Goal: Understand process/instructions: Learn how to perform a task or action

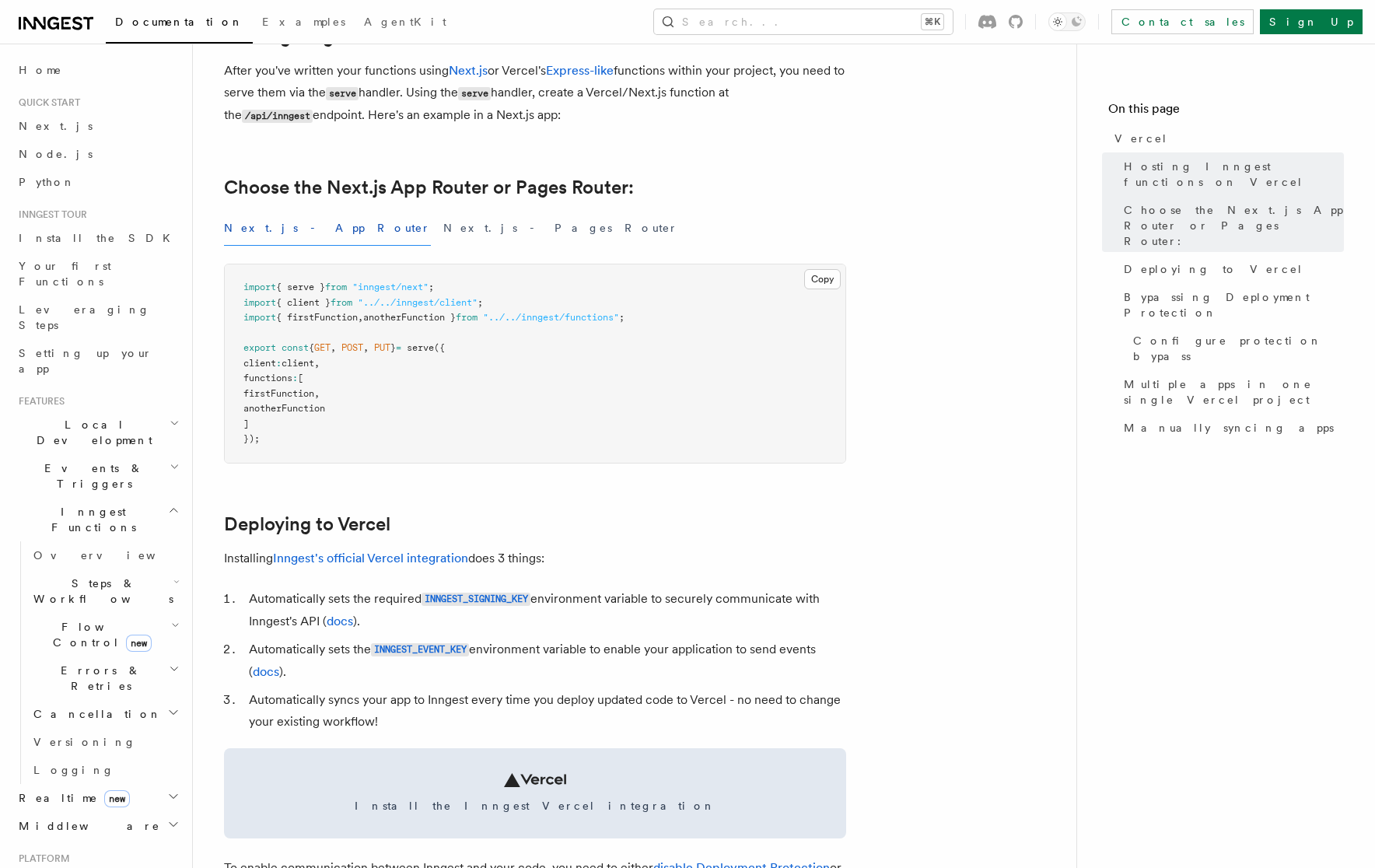
scroll to position [535, 0]
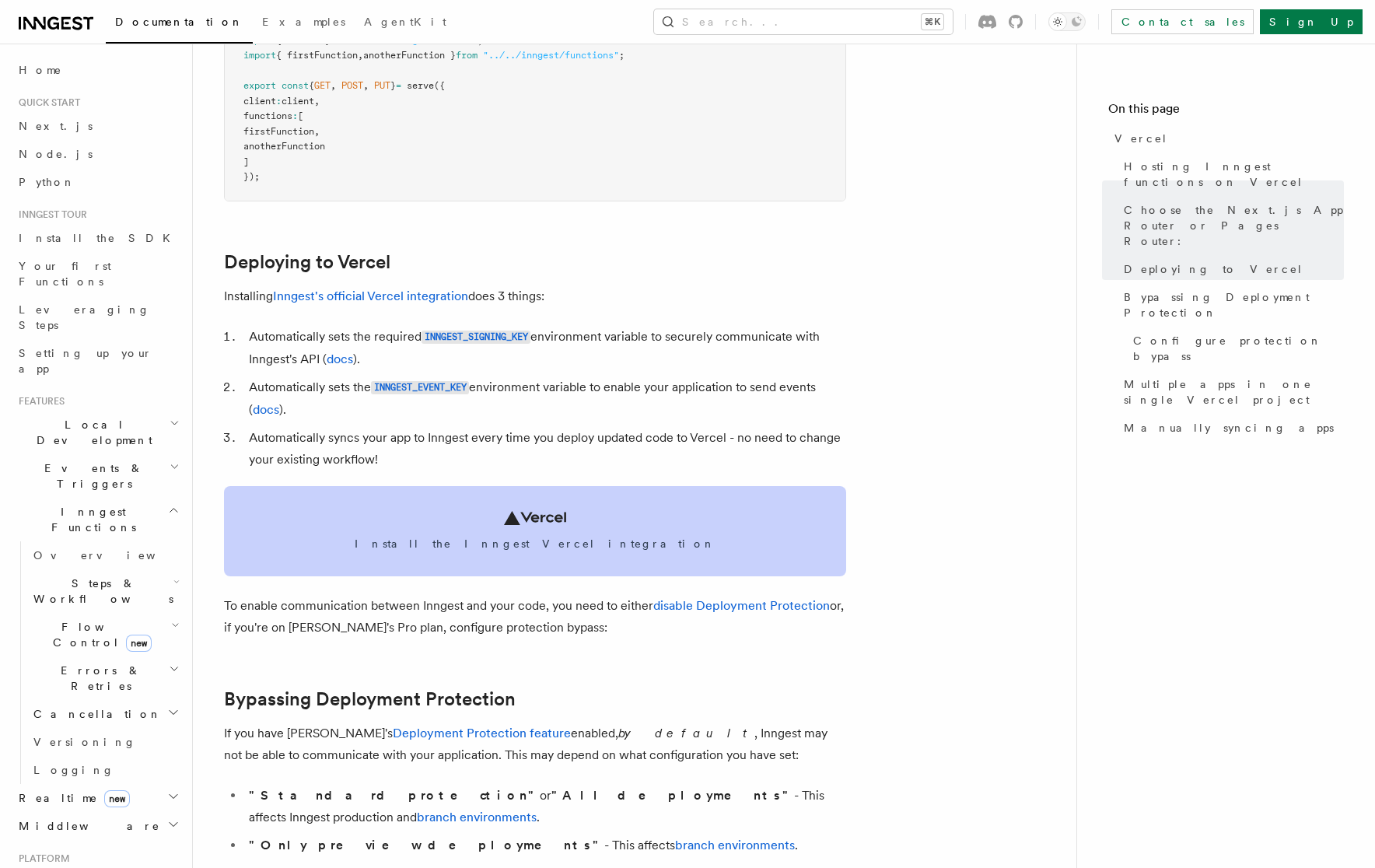
click at [501, 516] on link "Install the Inngest Vercel integration" at bounding box center [534, 531] width 622 height 90
click at [567, 509] on link "Install the Inngest Vercel integration" at bounding box center [534, 531] width 622 height 90
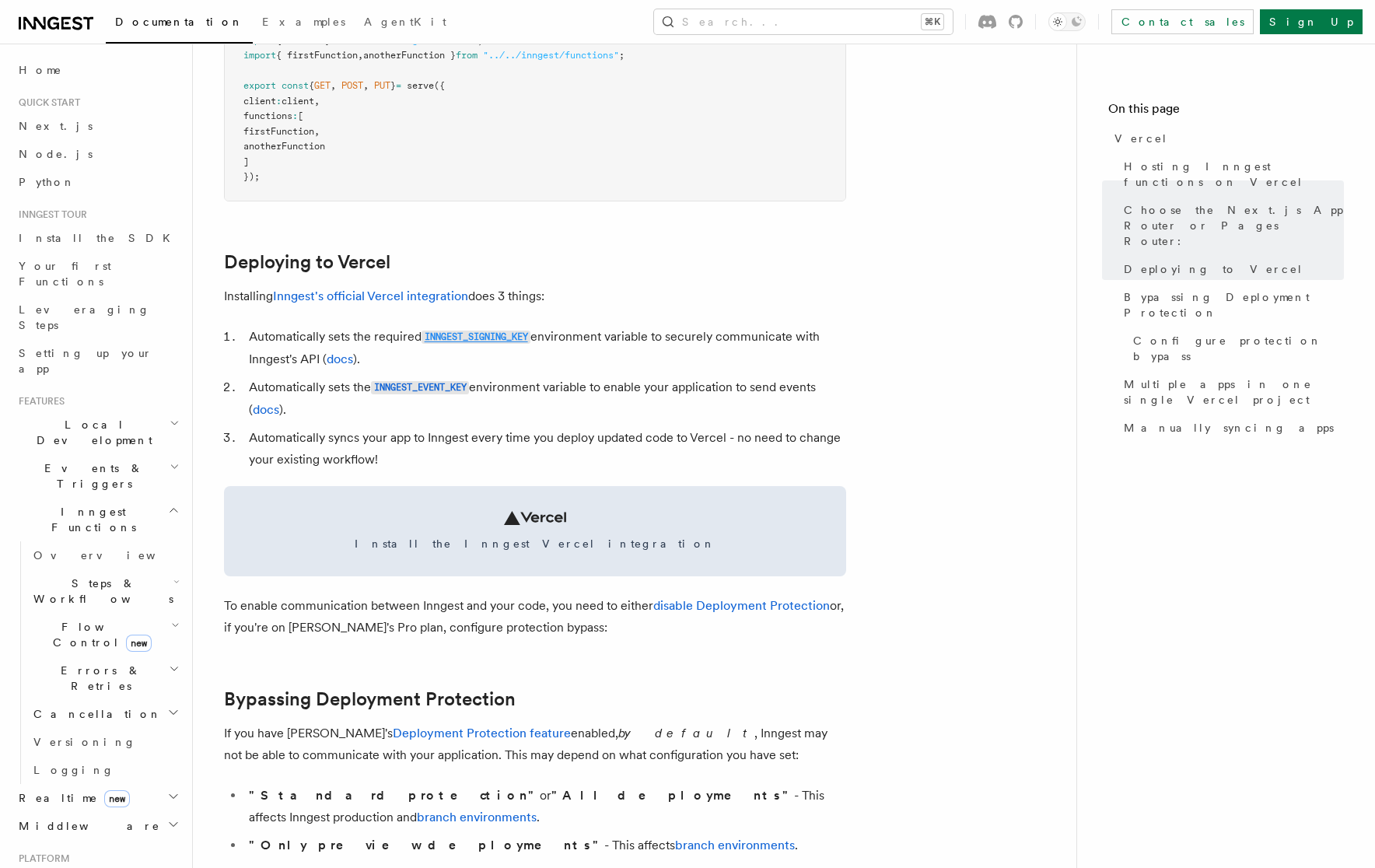
drag, startPoint x: 542, startPoint y: 330, endPoint x: 425, endPoint y: 330, distance: 117.0
click at [425, 330] on li "Automatically sets the required INNGEST_SIGNING_KEY environment variable to sec…" at bounding box center [545, 348] width 602 height 44
copy li "INNGEST_SIGNING_KEY"
drag, startPoint x: 1350, startPoint y: 574, endPoint x: 506, endPoint y: 337, distance: 876.6
click at [506, 337] on code "INNGEST_SIGNING_KEY" at bounding box center [476, 337] width 109 height 13
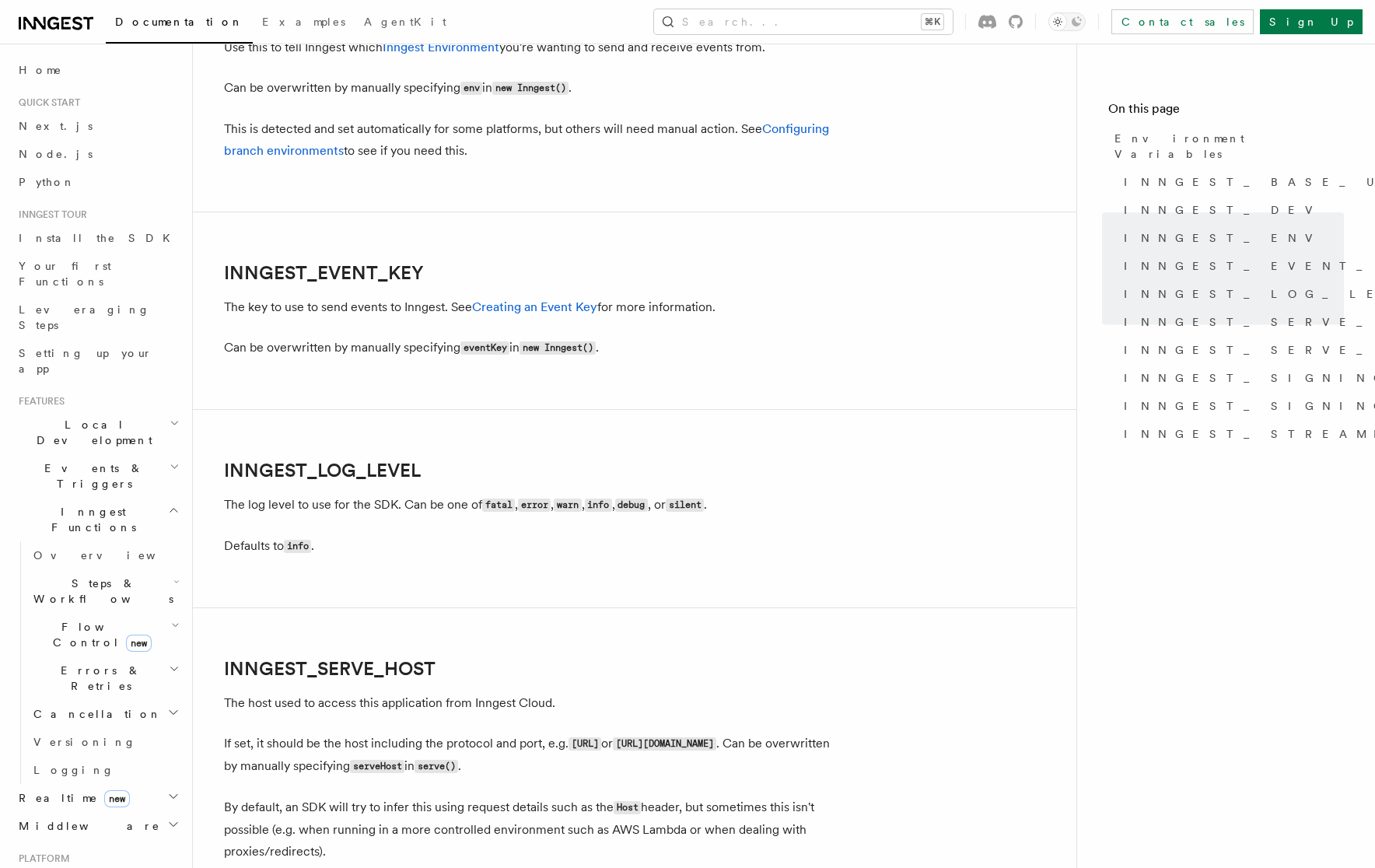
scroll to position [1282, 0]
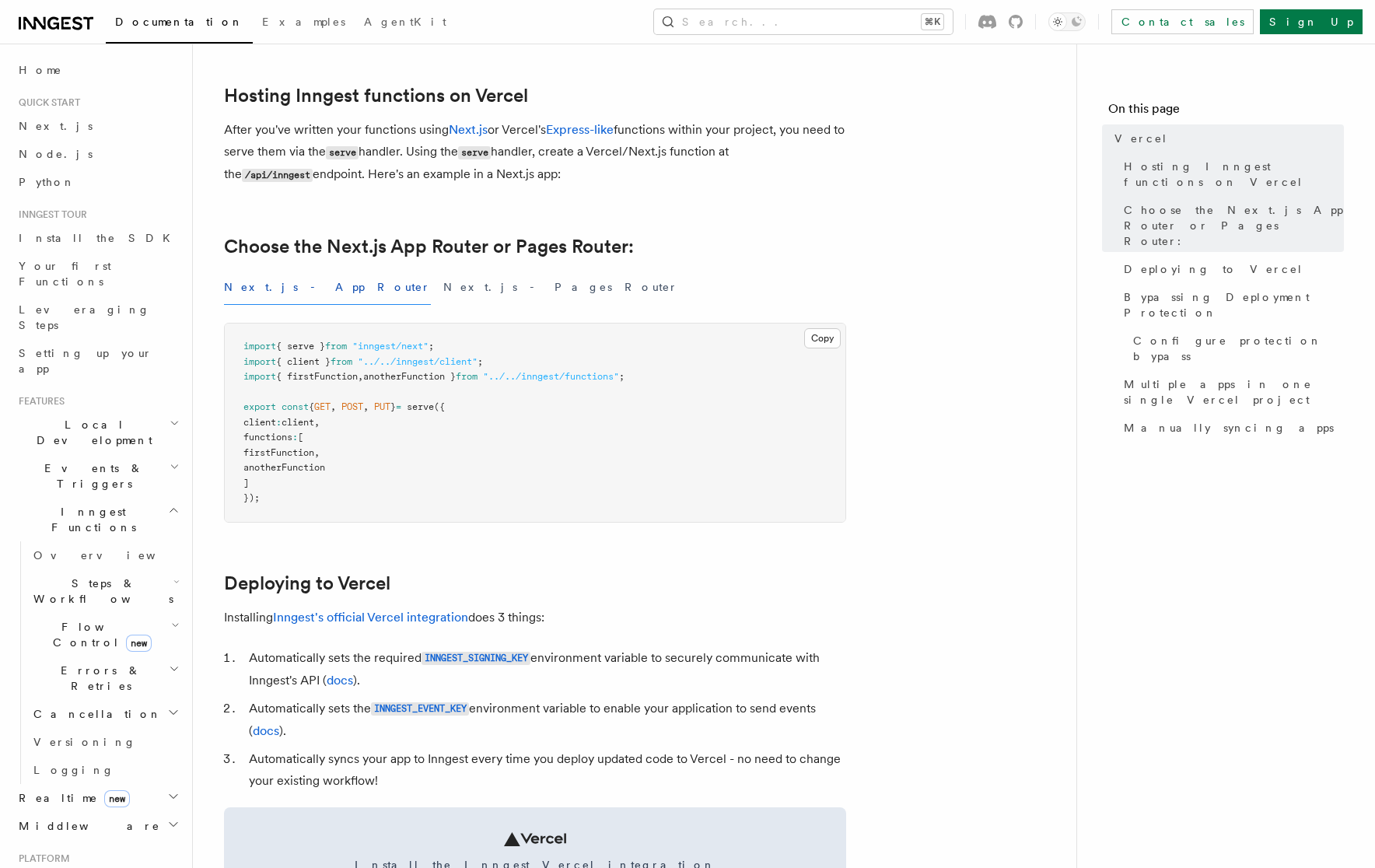
scroll to position [352, 0]
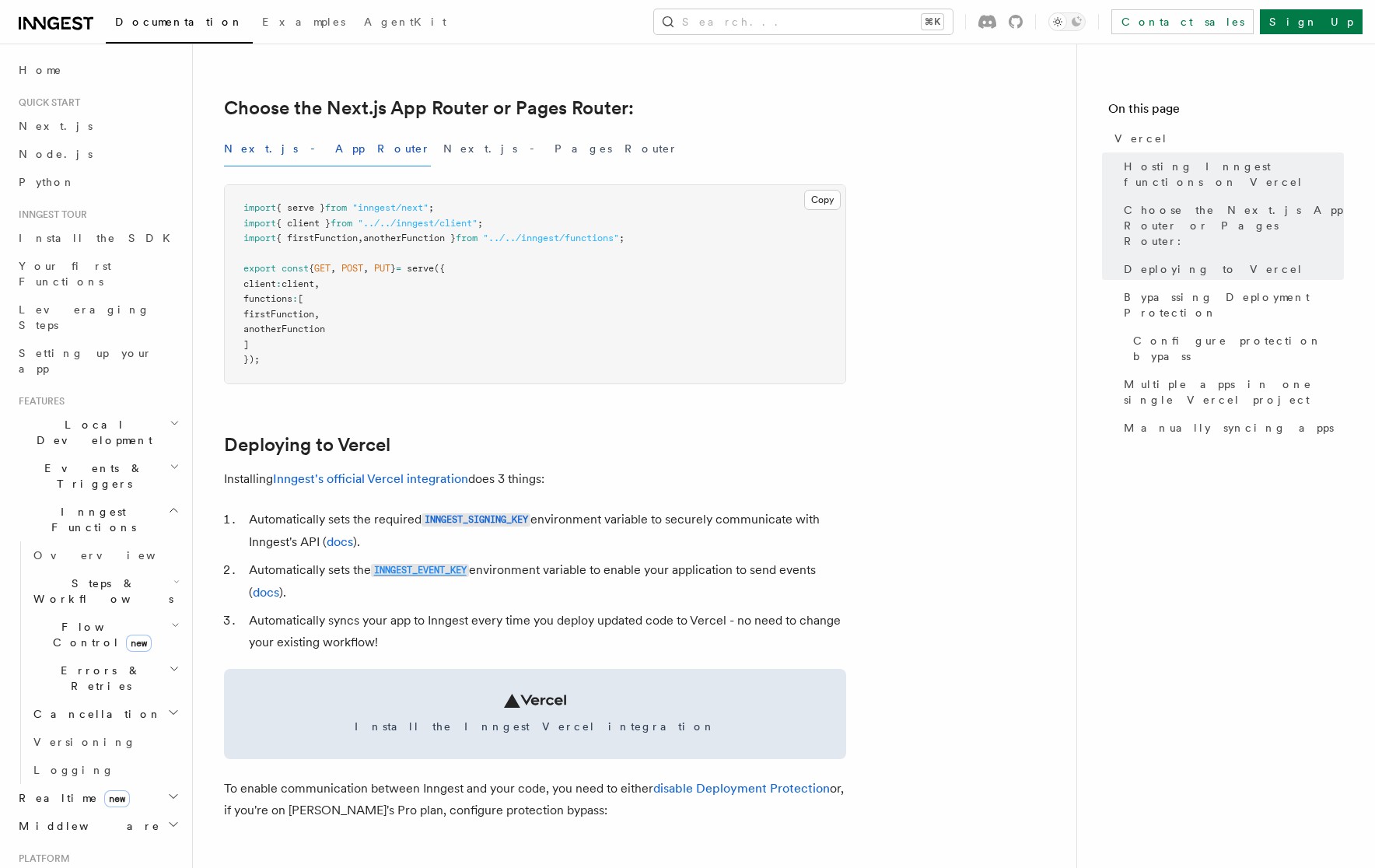
drag, startPoint x: 479, startPoint y: 563, endPoint x: 380, endPoint y: 563, distance: 99.0
click at [380, 563] on li "Automatically sets the INNGEST_EVENT_KEY environment variable to enable your ap…" at bounding box center [545, 582] width 602 height 44
copy li "INNGEST_EVENT_KEY"
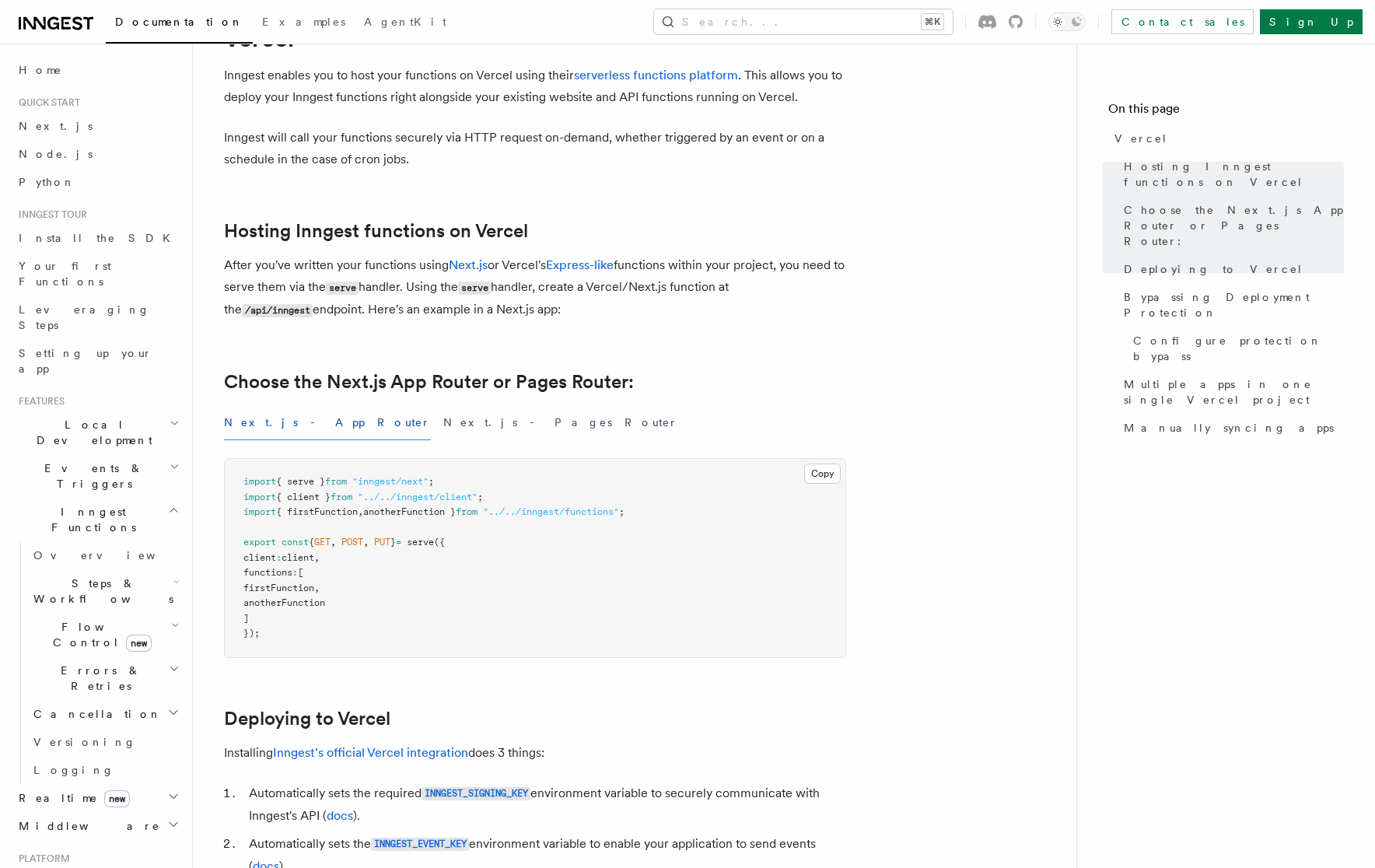
scroll to position [0, 0]
